Goal: Entertainment & Leisure: Consume media (video, audio)

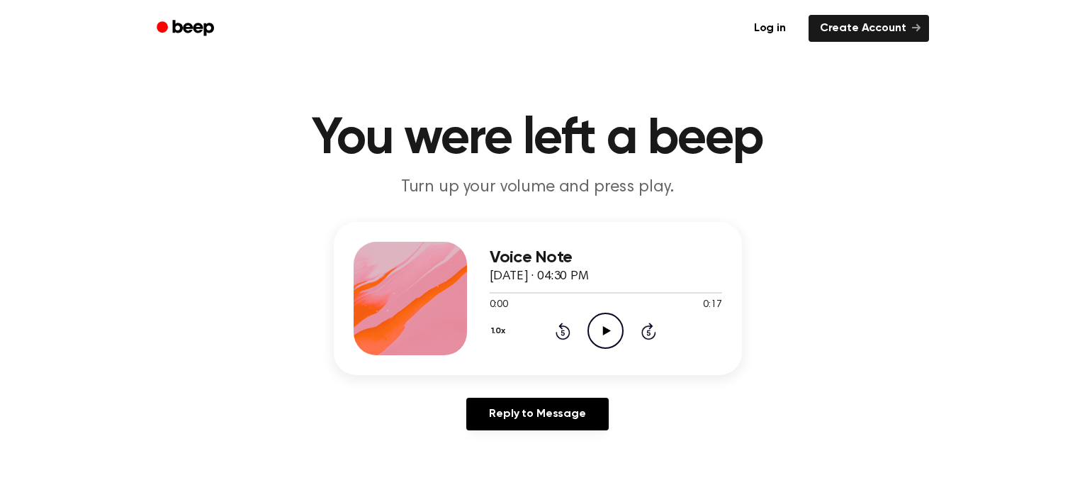
click at [597, 330] on icon "Play Audio" at bounding box center [606, 331] width 36 height 36
click at [597, 330] on icon "Pause Audio" at bounding box center [606, 331] width 36 height 36
click at [610, 330] on icon "Play Audio" at bounding box center [606, 331] width 36 height 36
click at [602, 327] on icon at bounding box center [605, 330] width 6 height 9
click at [613, 329] on icon "Play Audio" at bounding box center [606, 331] width 36 height 36
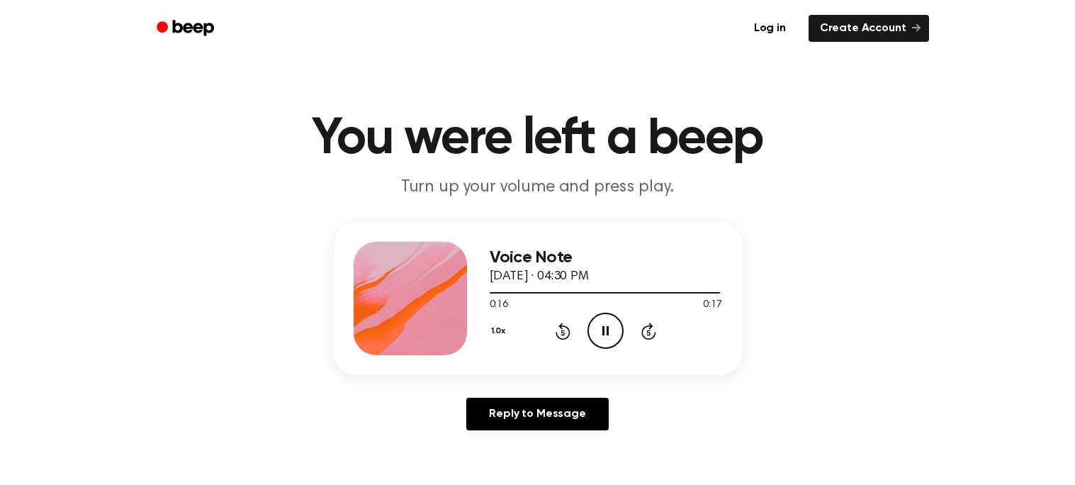
click at [604, 333] on icon at bounding box center [605, 330] width 6 height 9
click at [613, 334] on icon "Play Audio" at bounding box center [606, 331] width 36 height 36
click at [597, 327] on icon "Play Audio" at bounding box center [606, 331] width 36 height 36
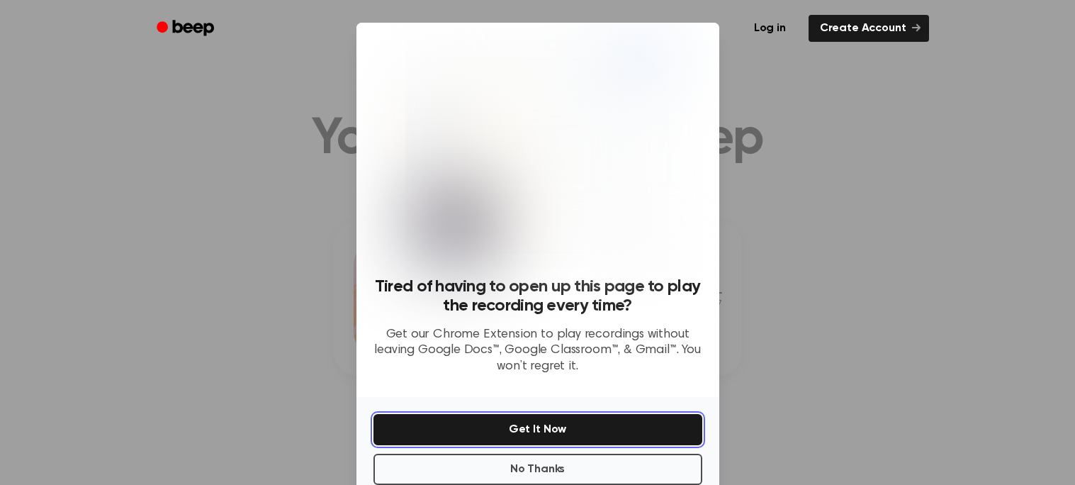
click at [593, 425] on button "Get It Now" at bounding box center [537, 429] width 329 height 31
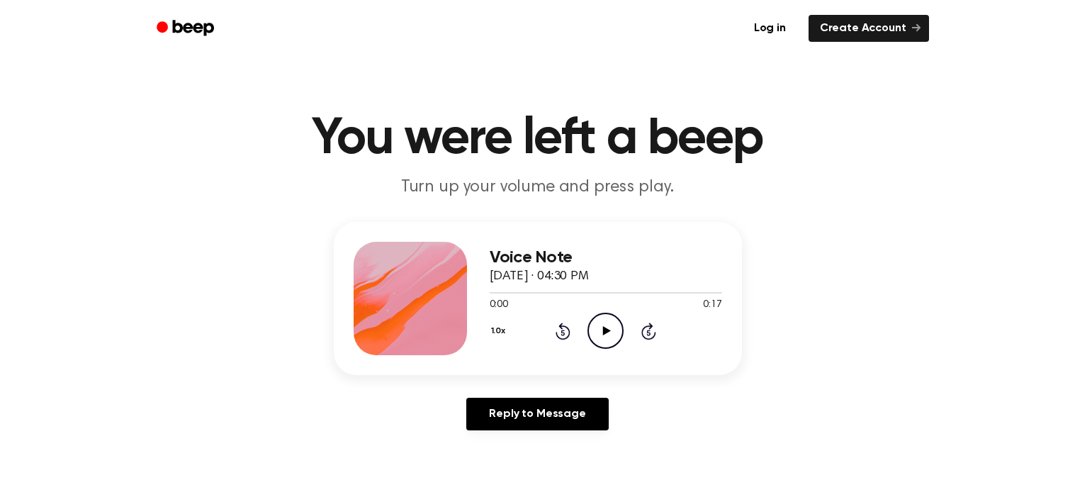
click at [600, 330] on icon "Play Audio" at bounding box center [606, 331] width 36 height 36
click at [608, 331] on icon at bounding box center [607, 330] width 8 height 9
click at [605, 328] on icon "Pause Audio" at bounding box center [606, 331] width 36 height 36
click at [559, 327] on icon at bounding box center [563, 330] width 15 height 17
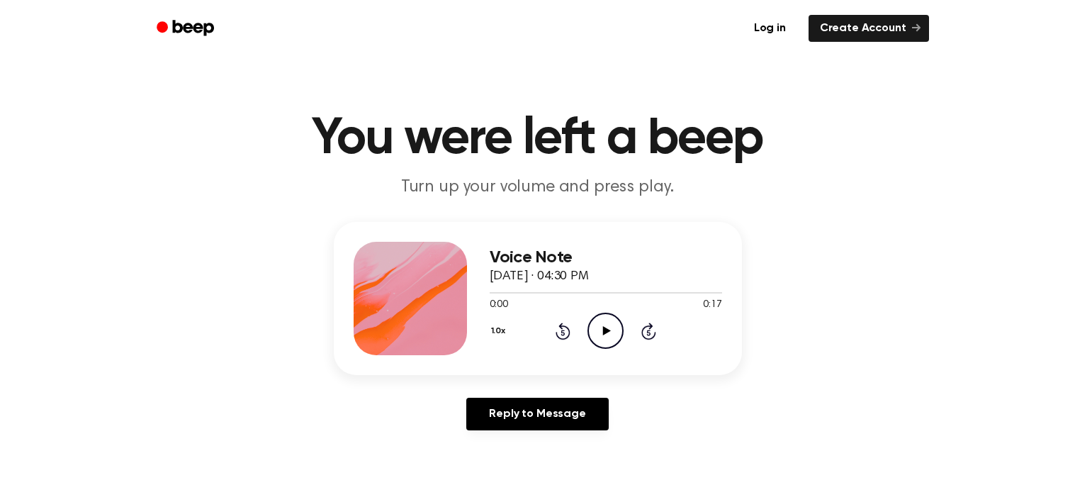
click at [604, 332] on icon at bounding box center [607, 330] width 8 height 9
click at [604, 321] on icon "Play Audio" at bounding box center [606, 331] width 36 height 36
click at [615, 327] on icon "Play Audio" at bounding box center [606, 331] width 36 height 36
click at [611, 321] on icon "Play Audio" at bounding box center [606, 331] width 36 height 36
click at [608, 324] on icon "Play Audio" at bounding box center [606, 331] width 36 height 36
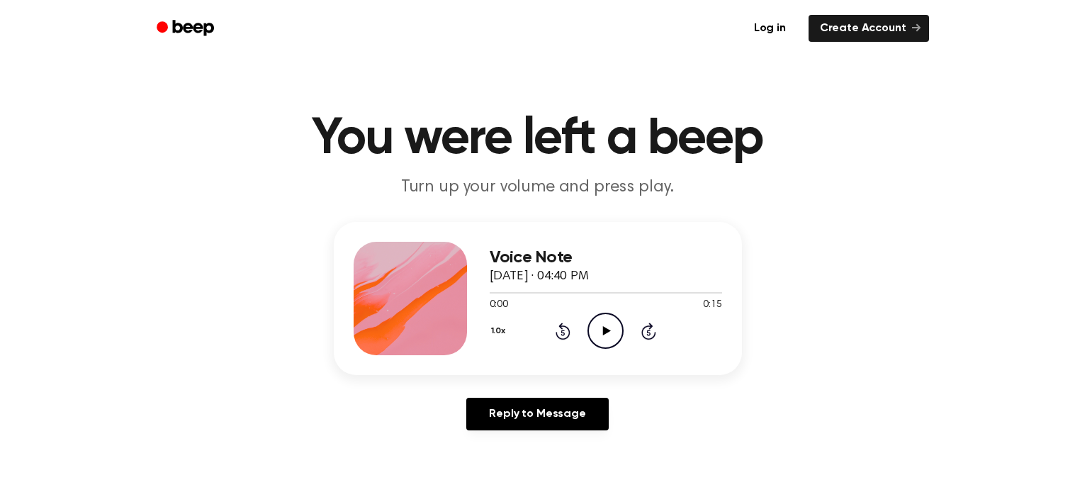
click at [597, 327] on icon "Play Audio" at bounding box center [606, 331] width 36 height 36
click at [614, 324] on icon "Play Audio" at bounding box center [606, 331] width 36 height 36
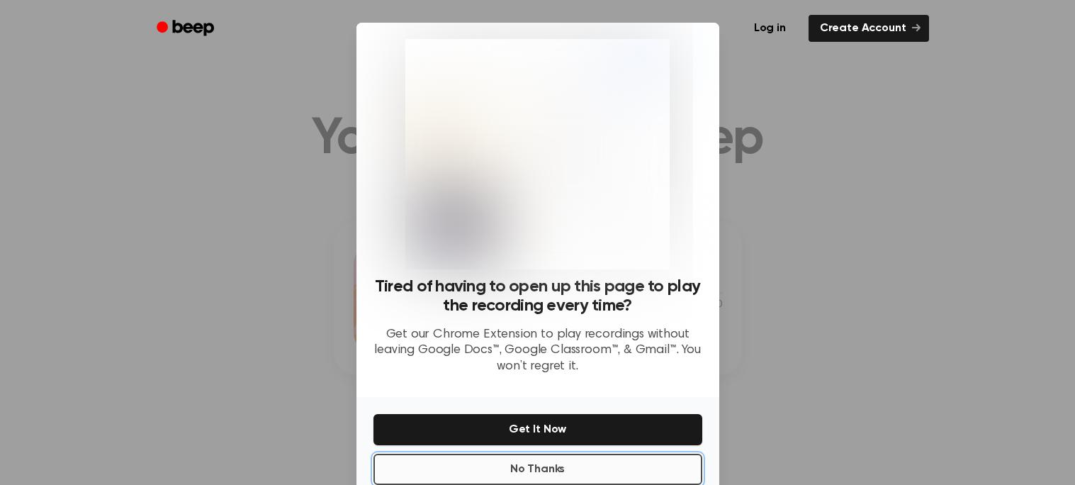
click at [558, 454] on button "No Thanks" at bounding box center [537, 469] width 329 height 31
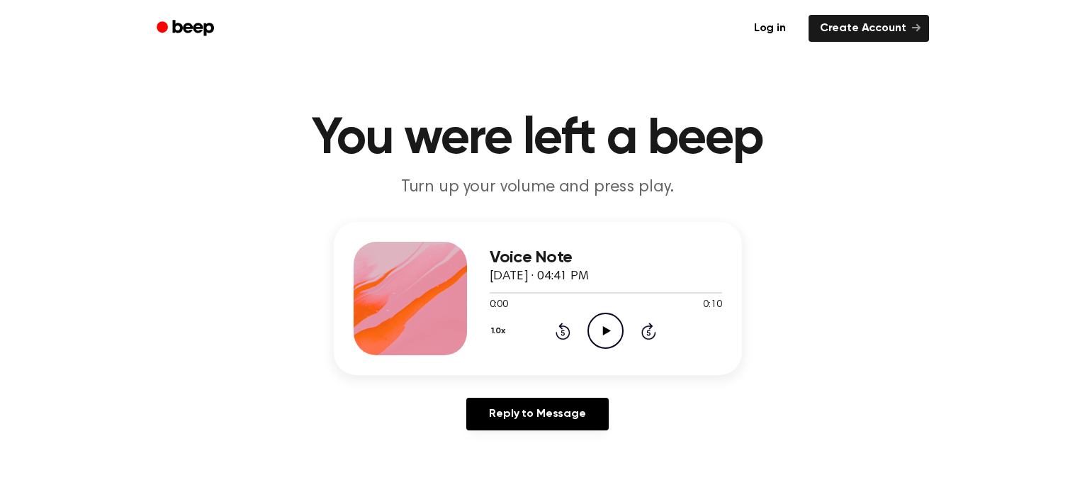
click at [609, 321] on icon "Play Audio" at bounding box center [606, 331] width 36 height 36
click at [603, 322] on icon "Play Audio" at bounding box center [606, 331] width 36 height 36
